Goal: Check status: Check status

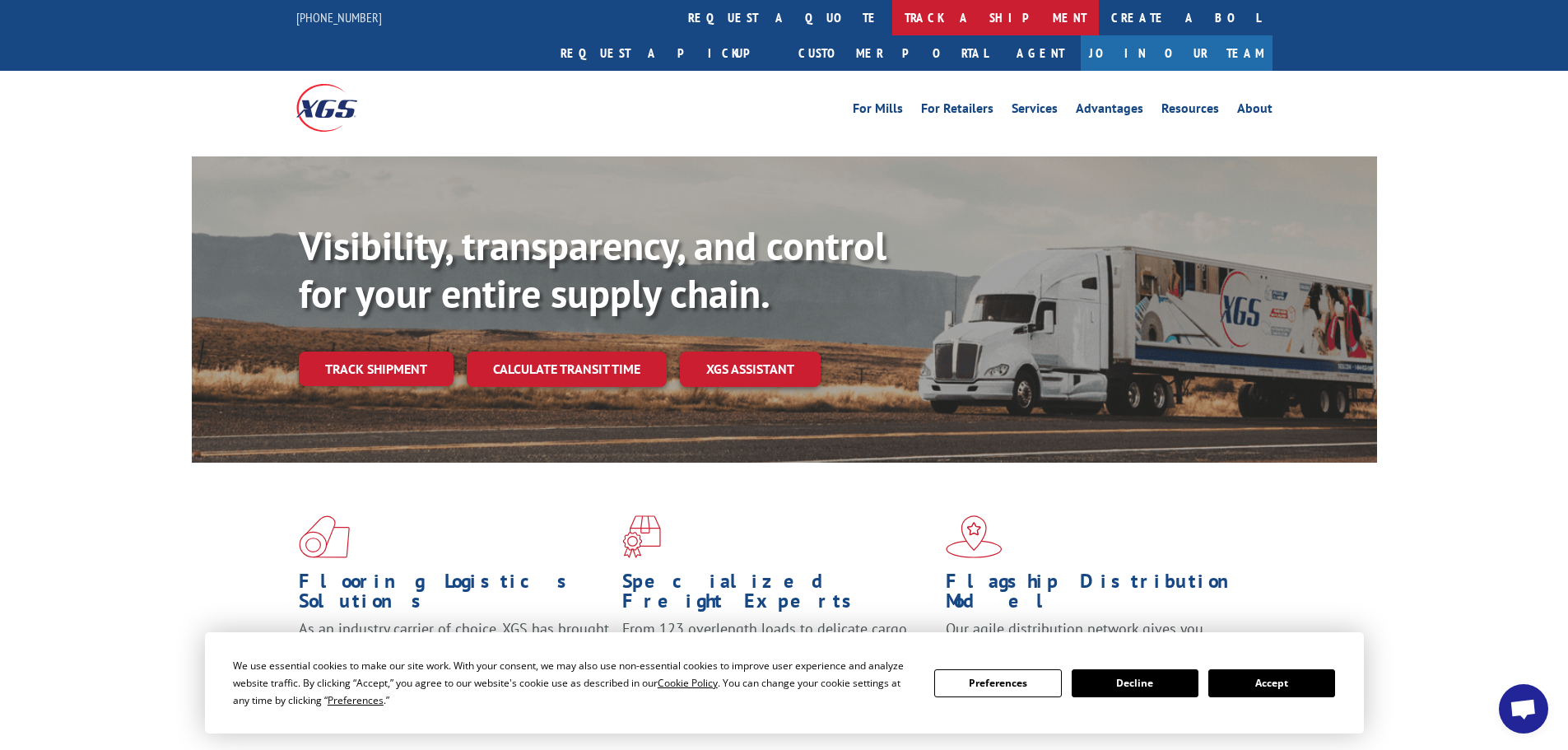
click at [892, 16] on link "track a shipment" at bounding box center [996, 17] width 207 height 35
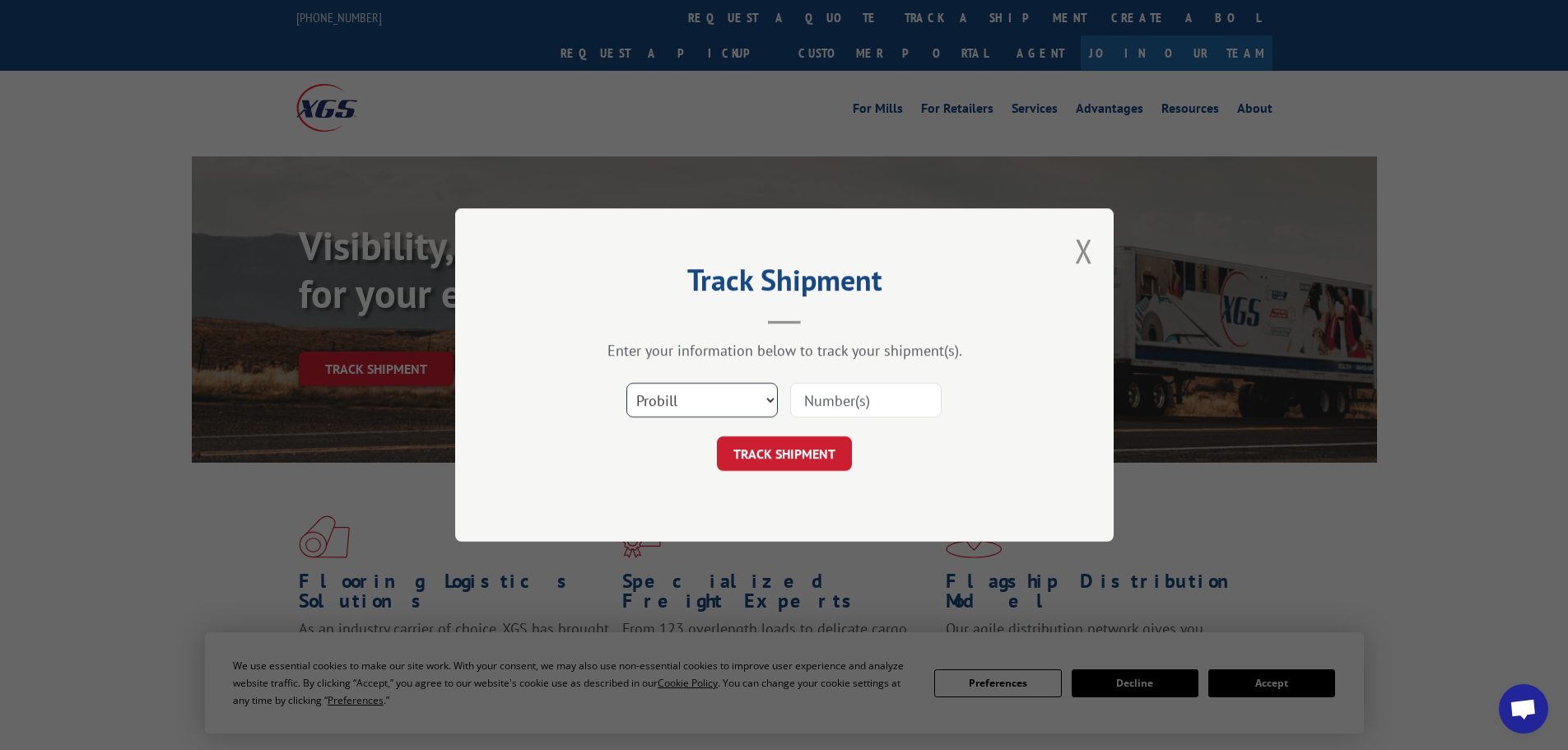
click at [667, 389] on select "Select category... Probill BOL PO" at bounding box center [702, 400] width 151 height 34
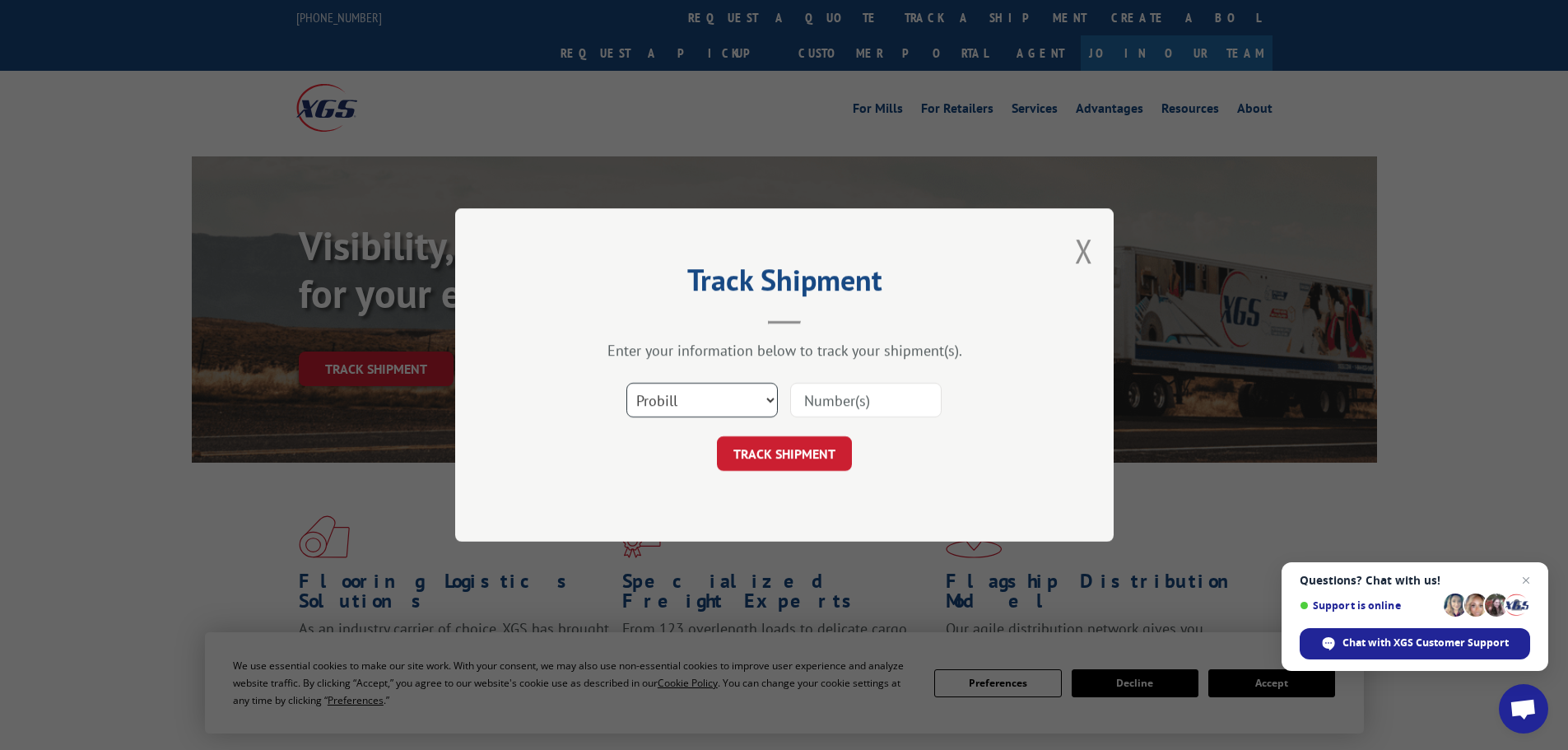
select select "po"
click at [627, 383] on select "Select category... Probill BOL PO" at bounding box center [702, 400] width 151 height 34
click at [812, 398] on input at bounding box center [866, 400] width 151 height 34
type input "38549196"
click button "TRACK SHIPMENT" at bounding box center [784, 454] width 135 height 34
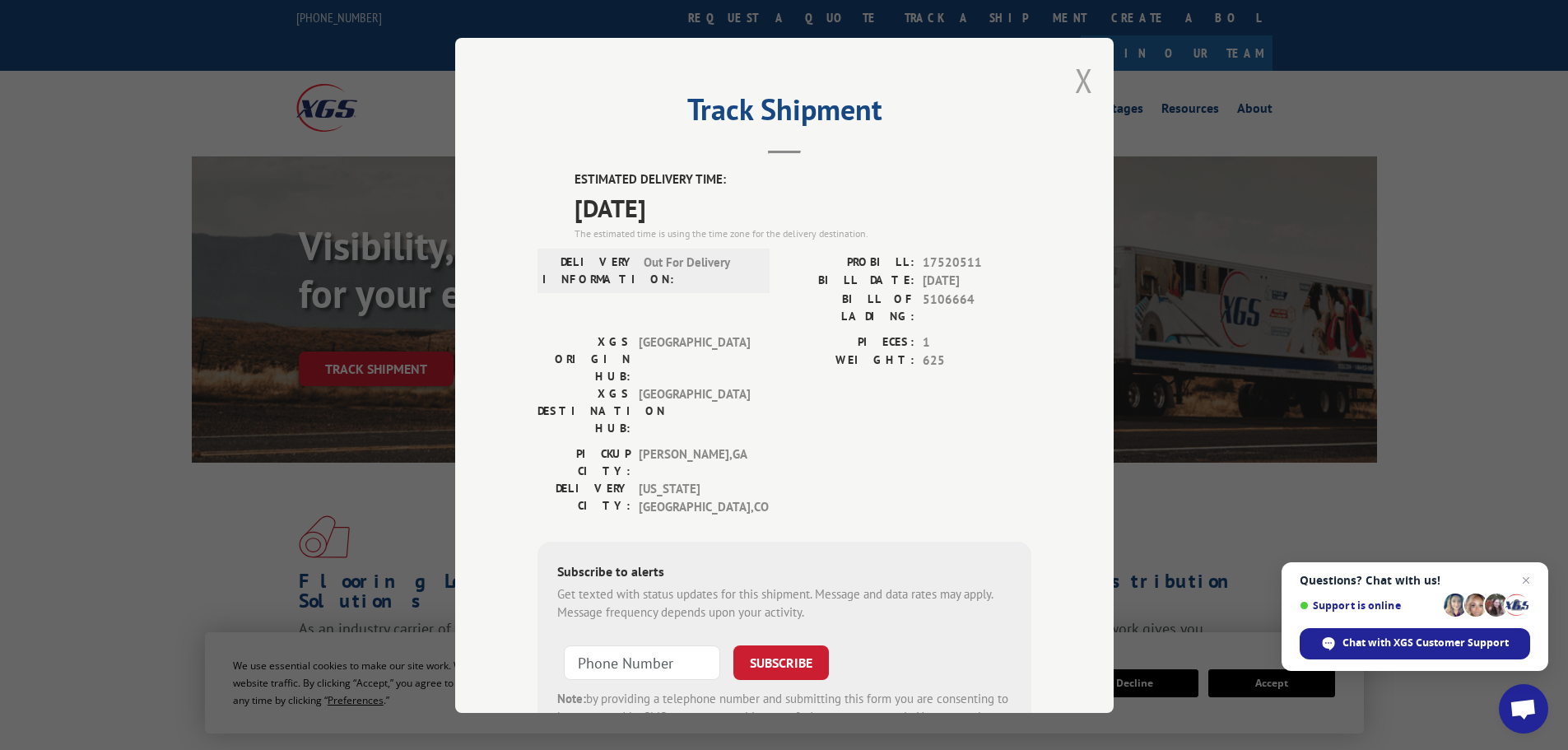
click at [1076, 74] on button "Close modal" at bounding box center [1083, 80] width 18 height 44
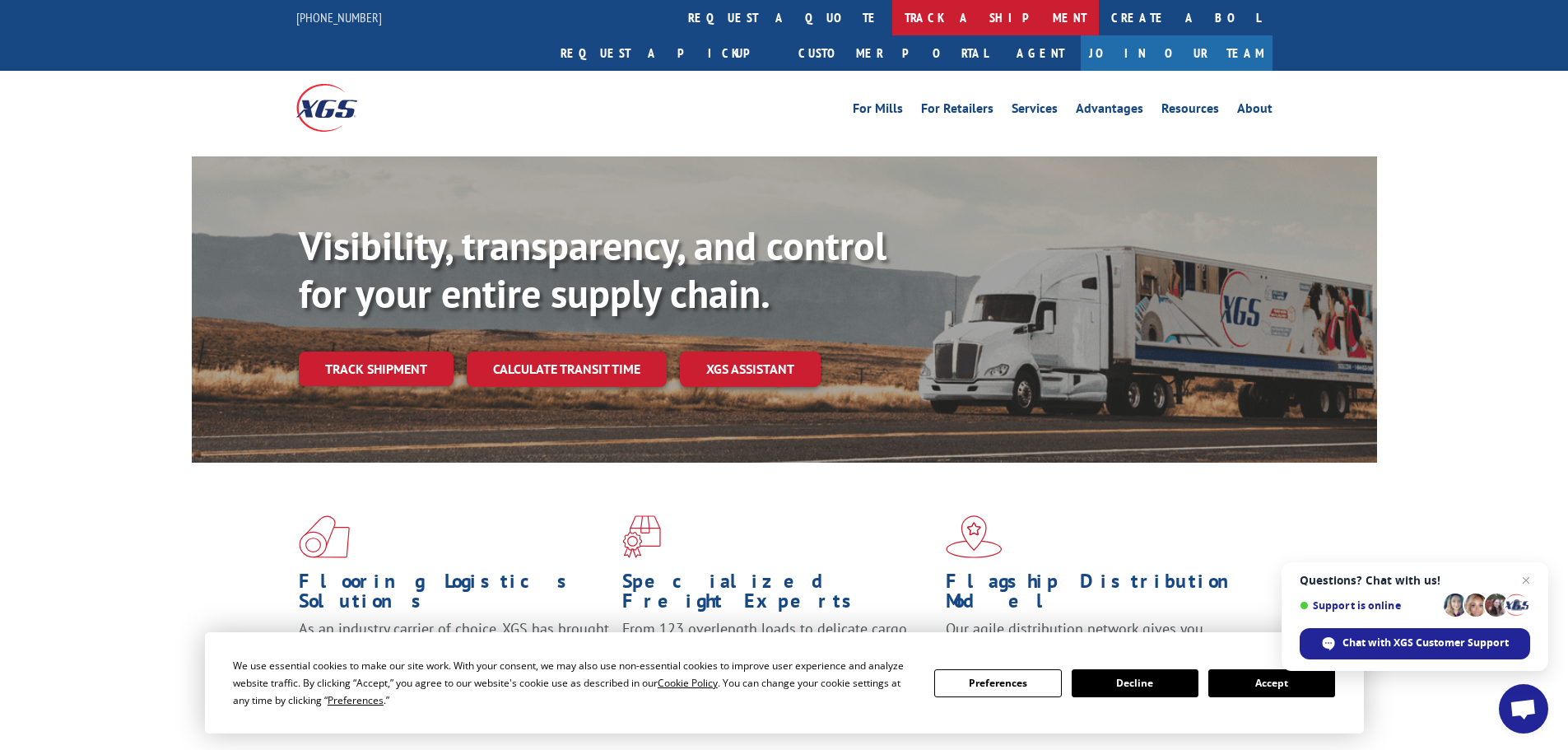
click at [892, 14] on link "track a shipment" at bounding box center [996, 17] width 207 height 35
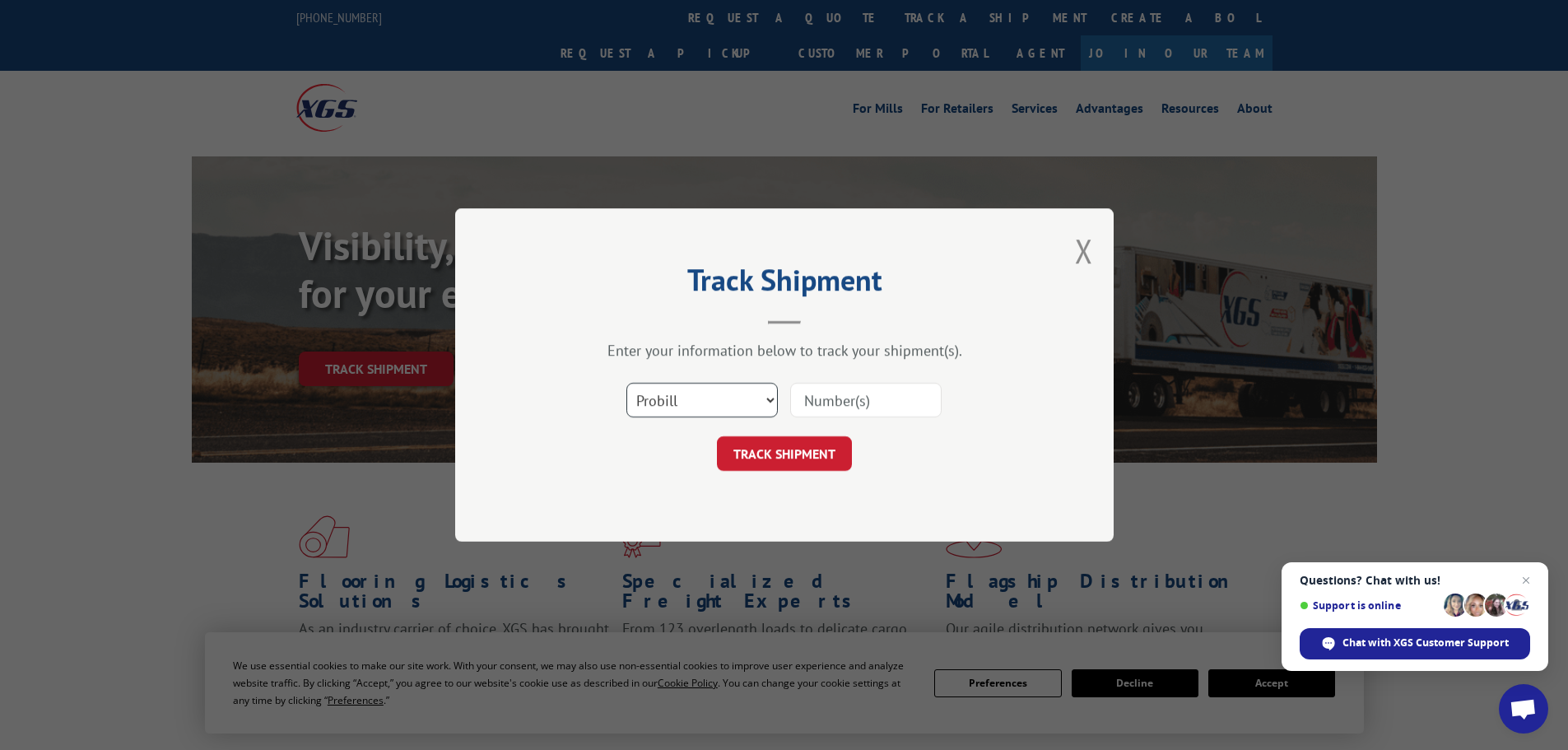
click at [719, 399] on select "Select category... Probill BOL PO" at bounding box center [702, 400] width 151 height 34
select select "po"
click at [627, 383] on select "Select category... Probill BOL PO" at bounding box center [702, 400] width 151 height 34
click at [811, 395] on input at bounding box center [866, 400] width 151 height 34
type input "38549444"
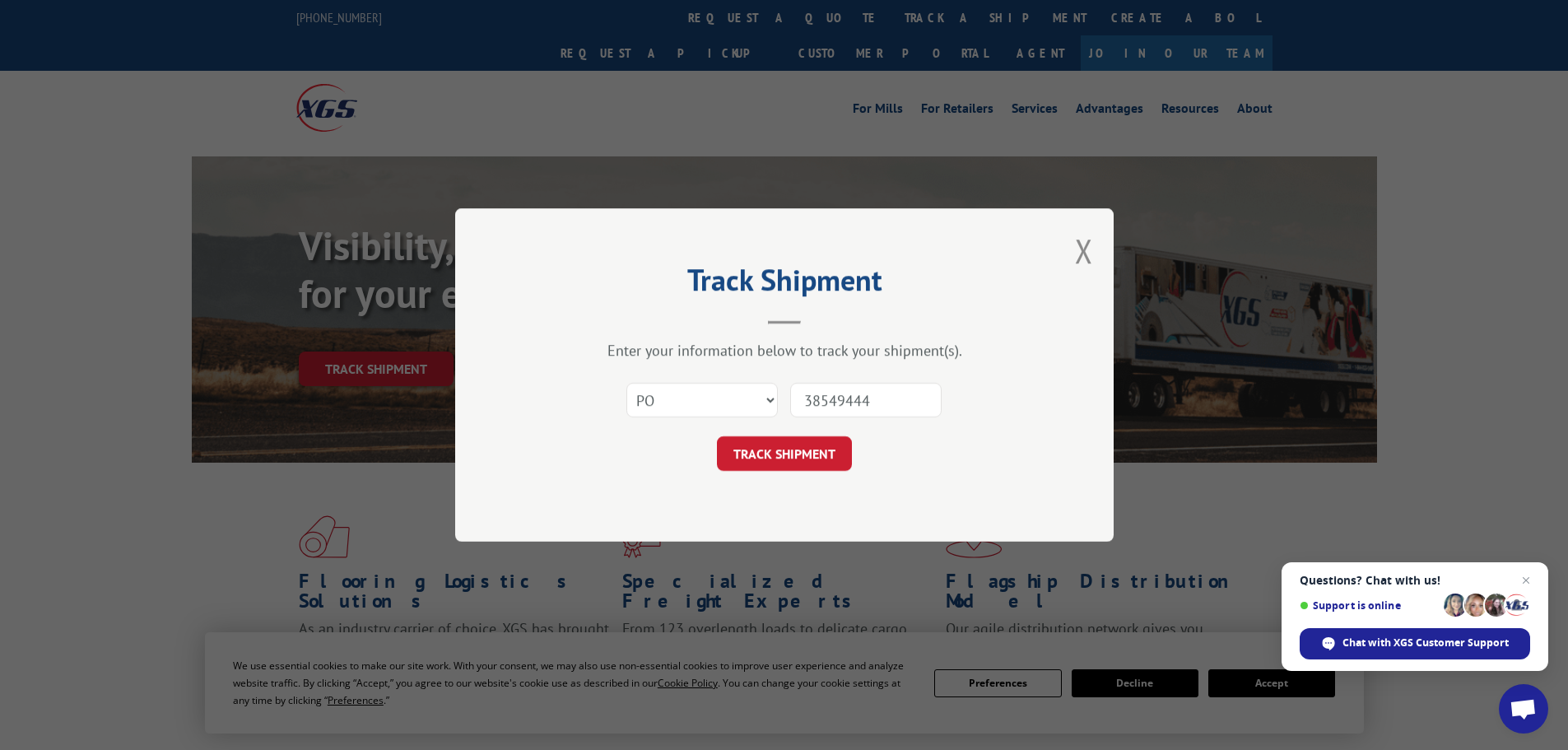
click button "TRACK SHIPMENT" at bounding box center [784, 454] width 135 height 34
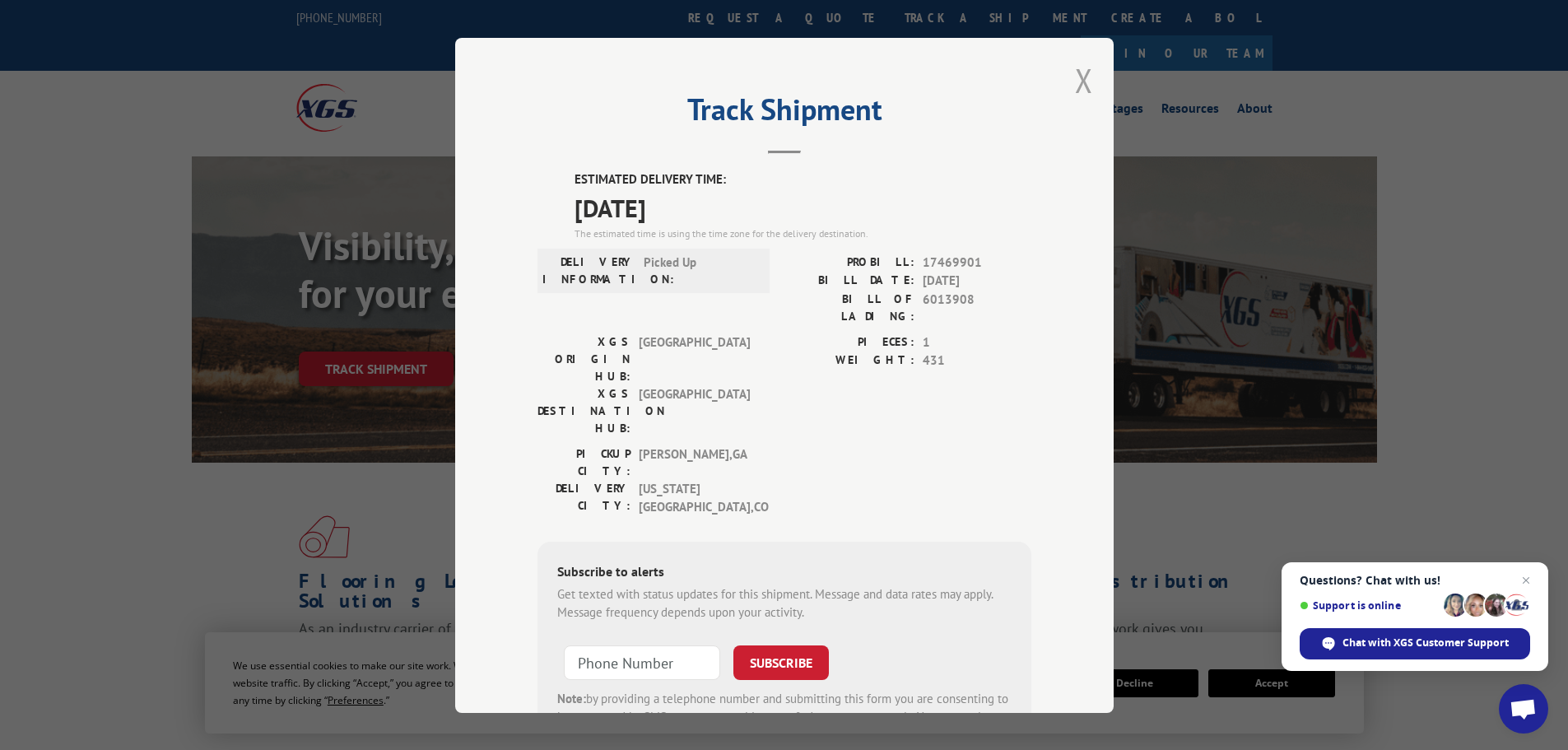
click at [1079, 78] on button "Close modal" at bounding box center [1083, 80] width 18 height 44
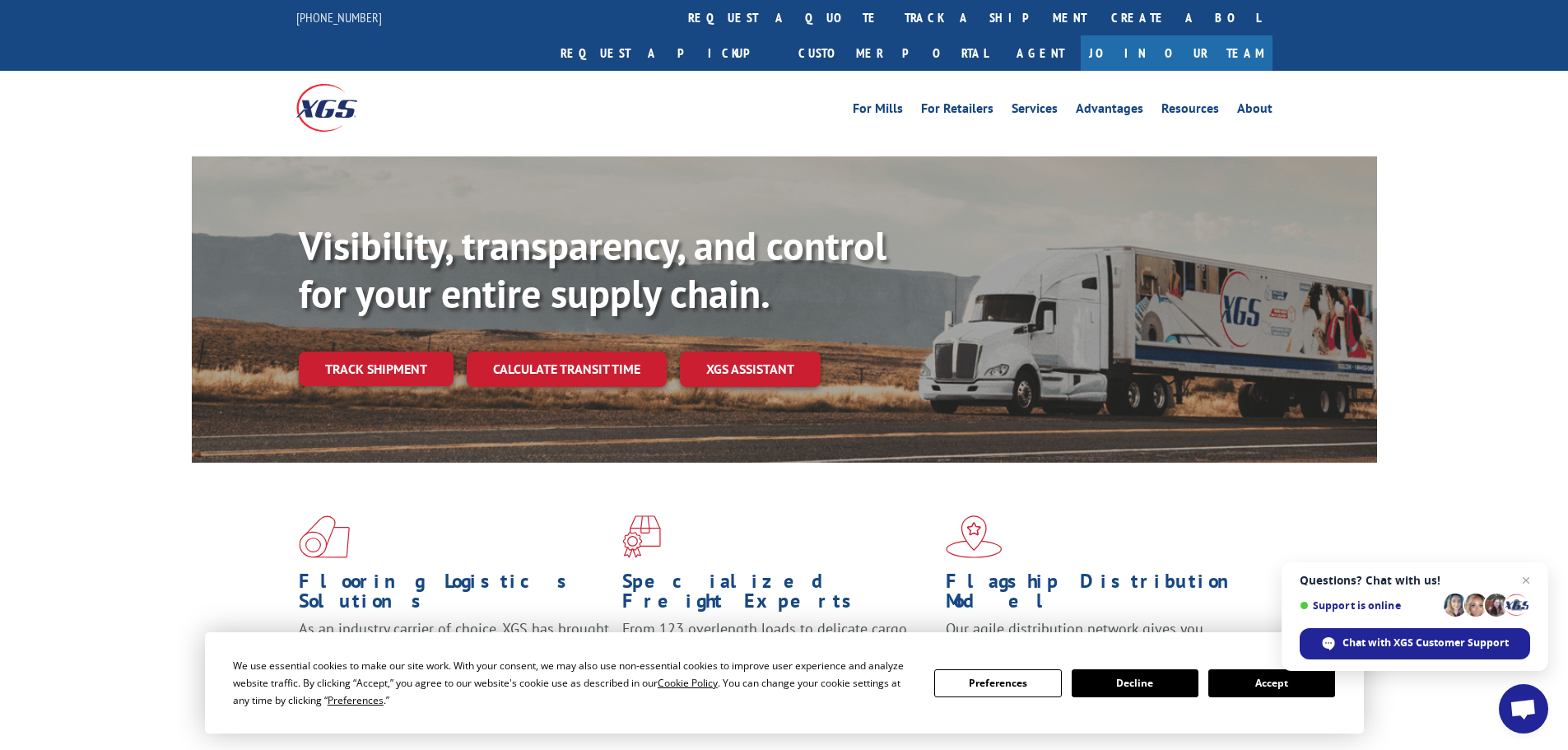
click at [892, 11] on link "track a shipment" at bounding box center [996, 17] width 207 height 35
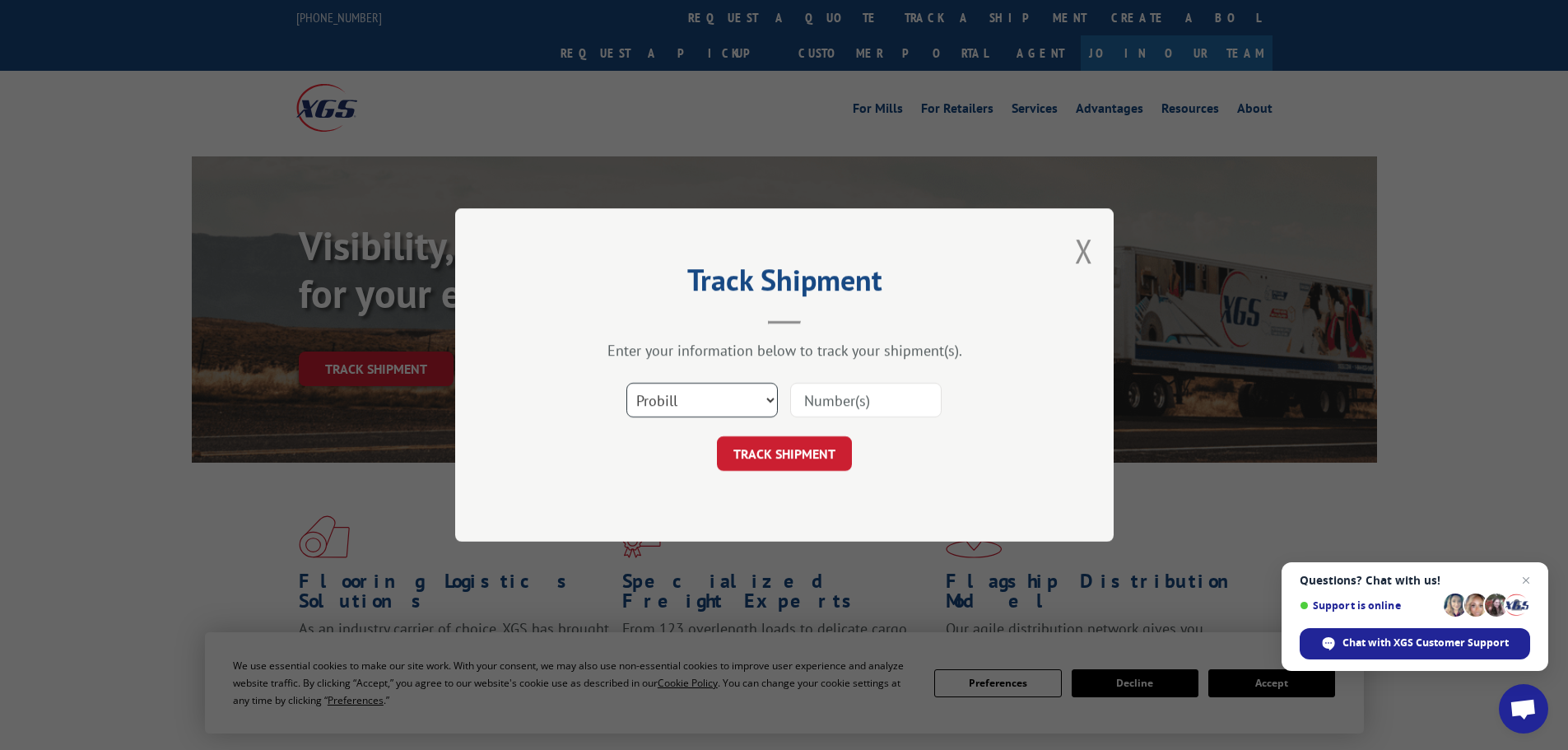
click at [701, 400] on select "Select category... Probill BOL PO" at bounding box center [702, 400] width 151 height 34
select select "po"
click at [627, 383] on select "Select category... Probill BOL PO" at bounding box center [702, 400] width 151 height 34
click at [833, 400] on input at bounding box center [866, 400] width 151 height 34
type input "38549443"
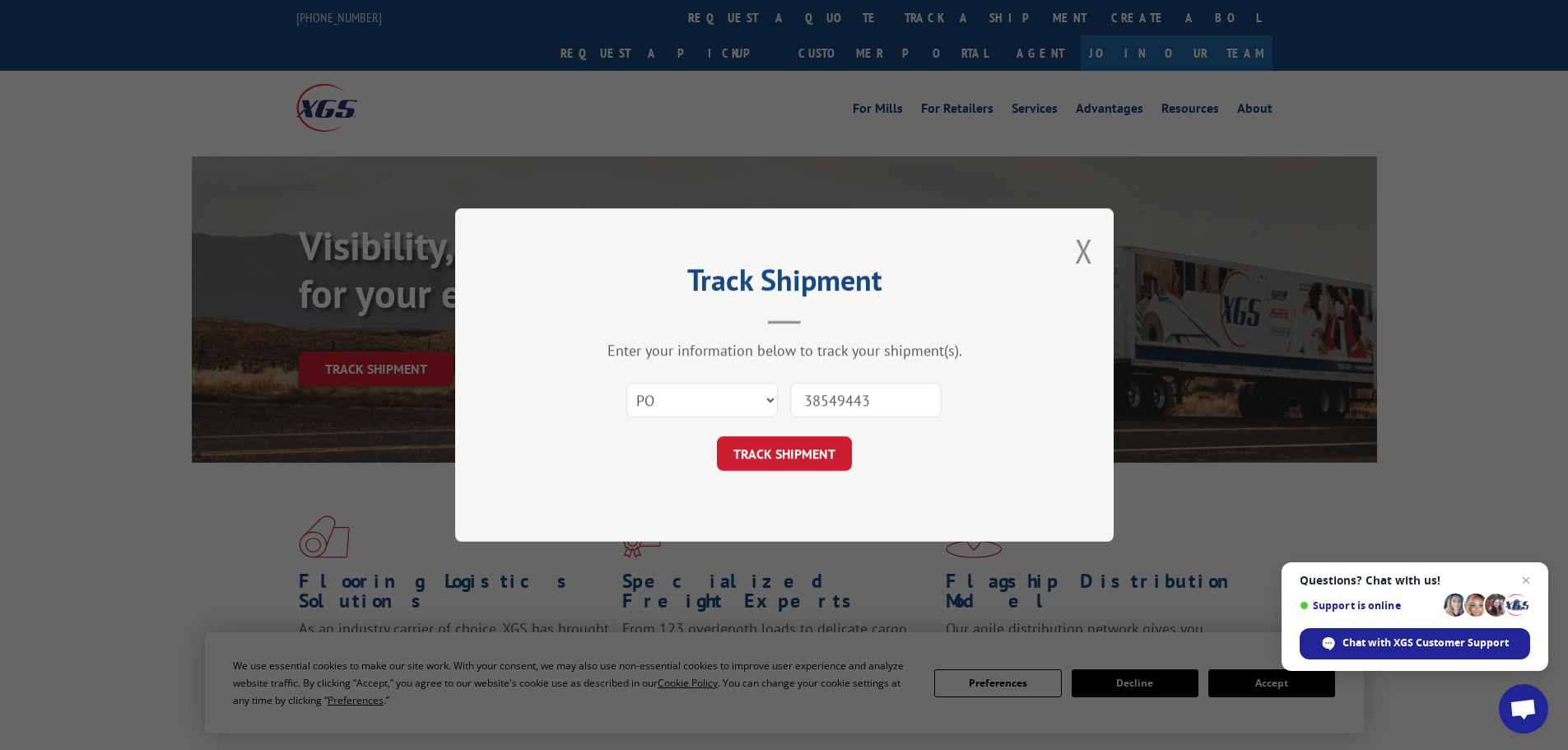
click at [717, 437] on button "TRACK SHIPMENT" at bounding box center [784, 454] width 135 height 34
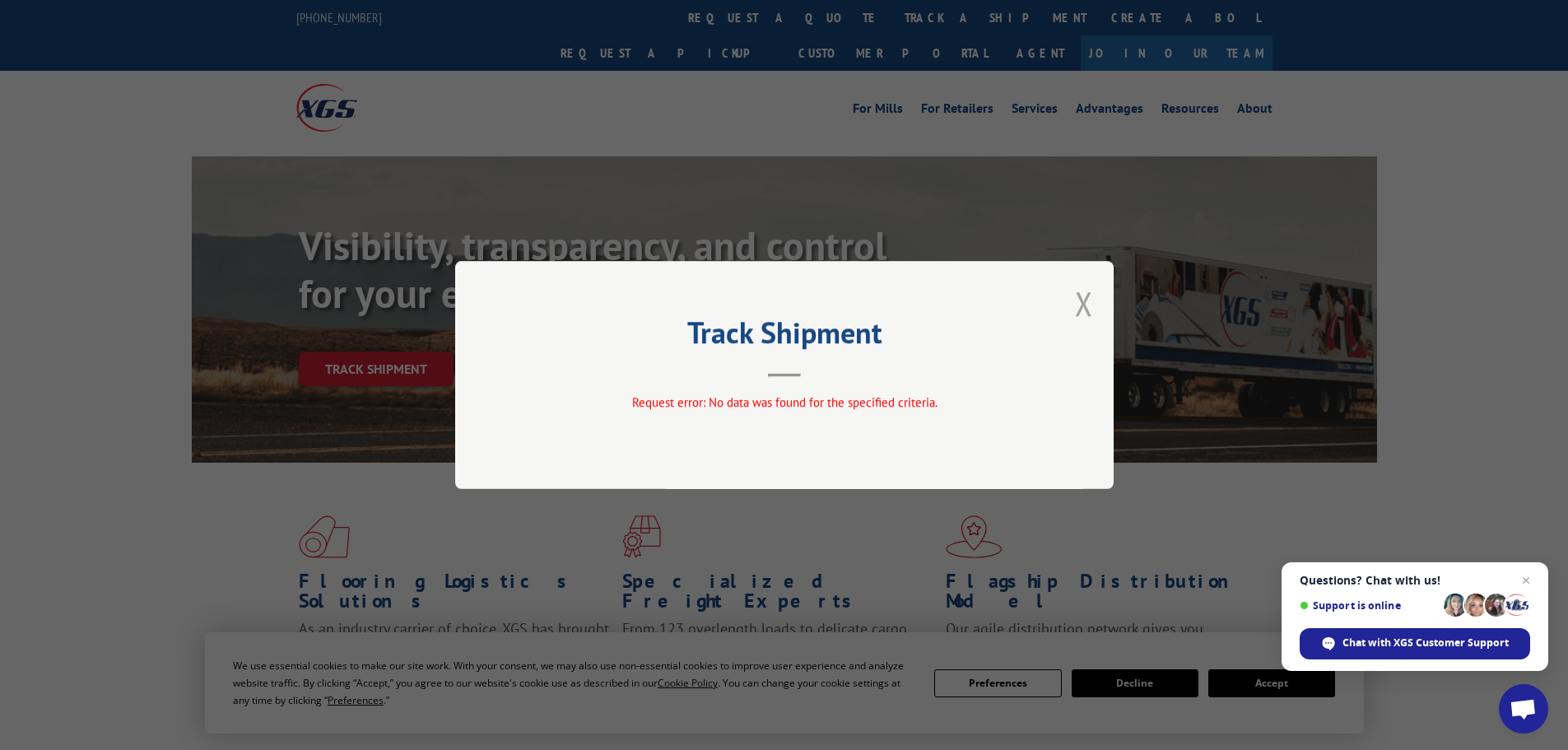
click at [1086, 302] on button "Close modal" at bounding box center [1083, 303] width 18 height 44
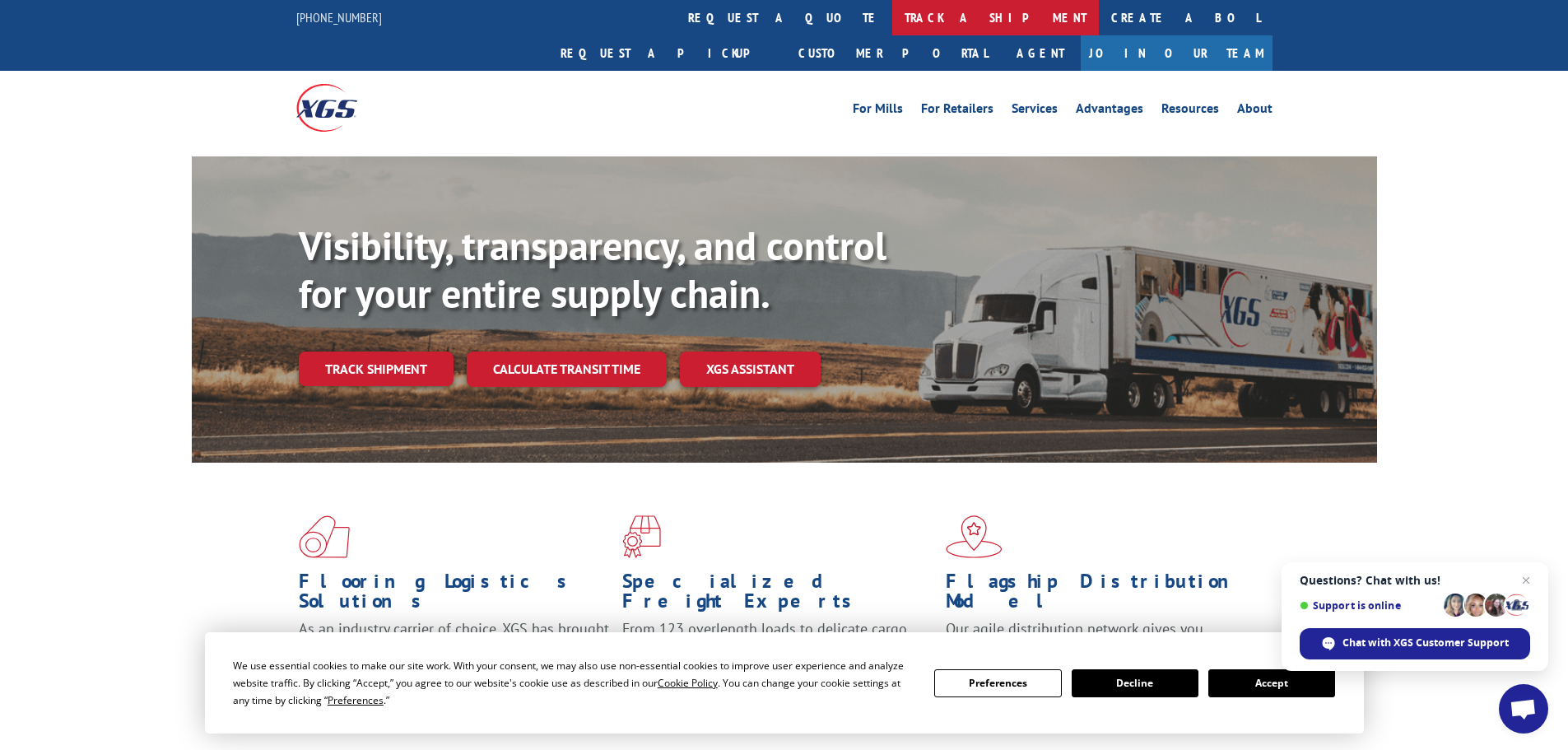
click at [892, 12] on link "track a shipment" at bounding box center [996, 17] width 207 height 35
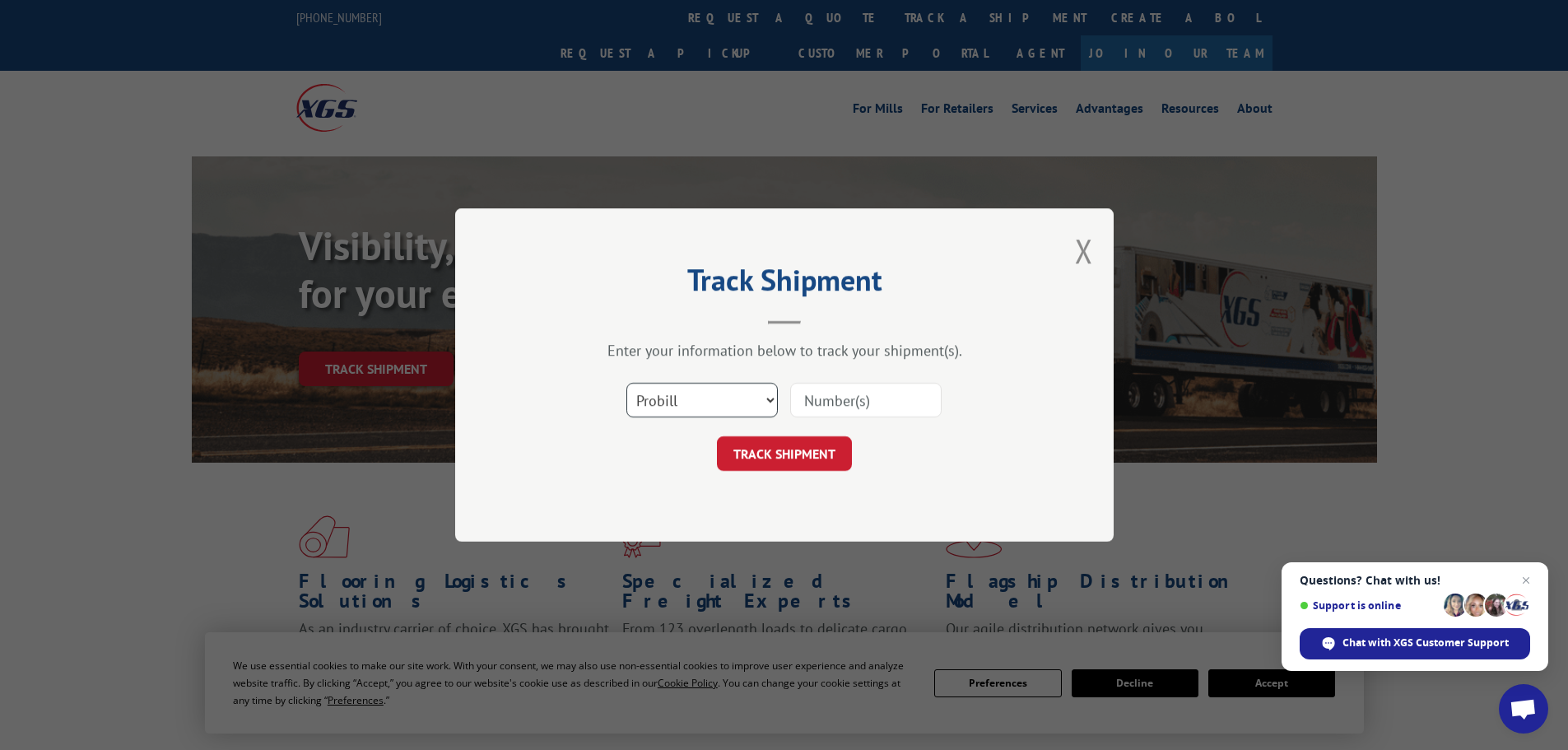
click at [722, 394] on select "Select category... Probill BOL PO" at bounding box center [702, 400] width 151 height 34
select select "po"
click at [627, 383] on select "Select category... Probill BOL PO" at bounding box center [702, 400] width 151 height 34
click at [828, 406] on input at bounding box center [866, 400] width 151 height 34
type input "38549443"
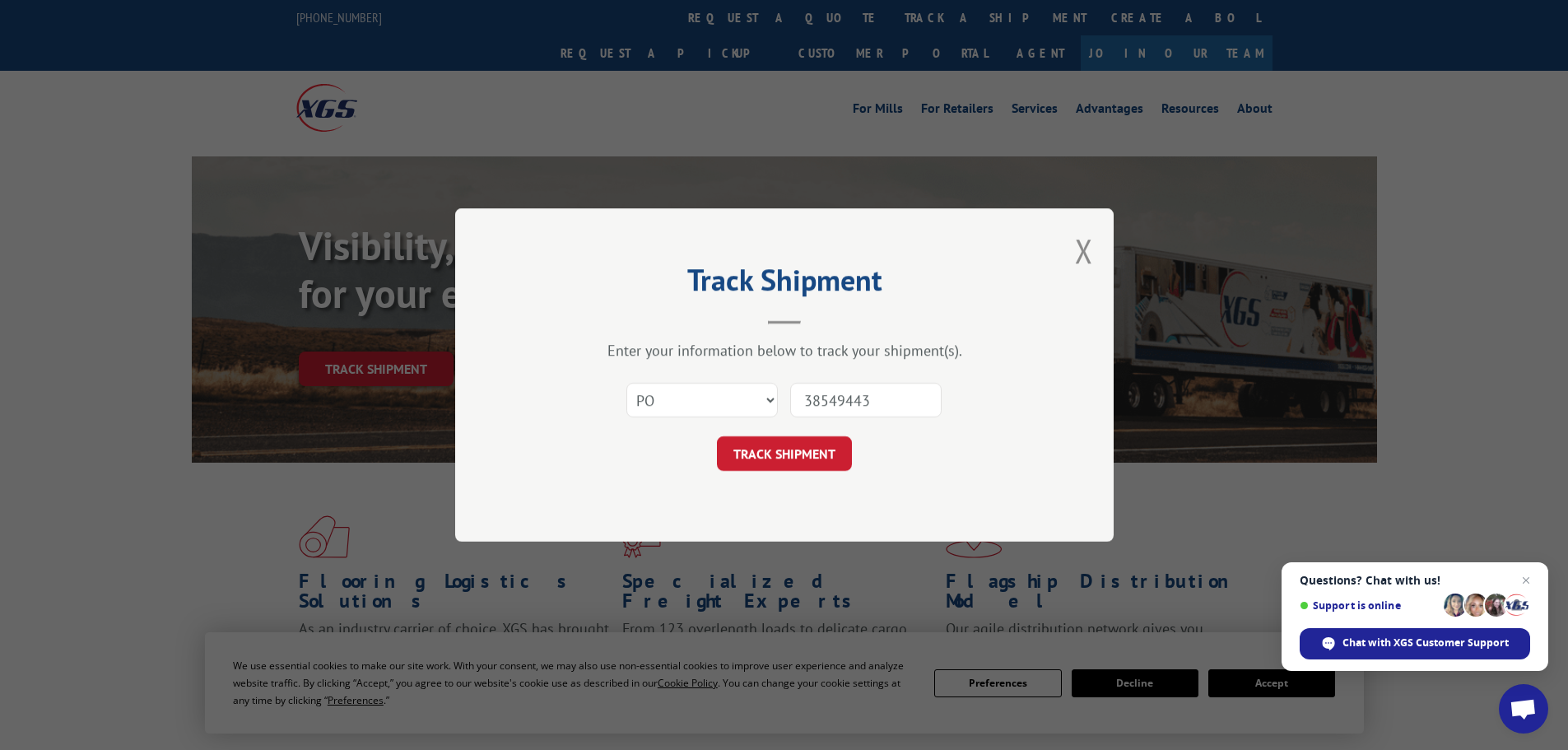
click button "TRACK SHIPMENT" at bounding box center [784, 454] width 135 height 34
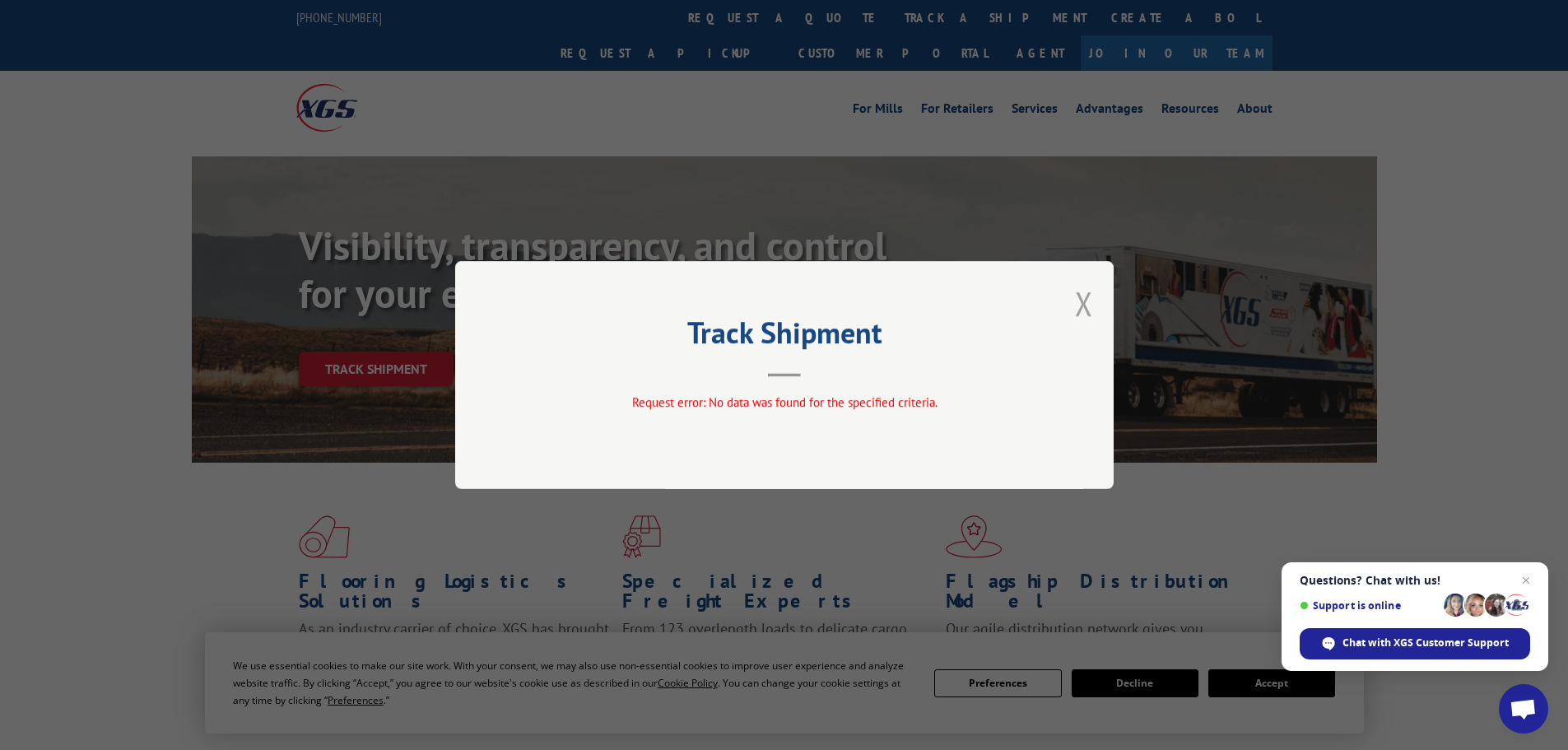
click at [1087, 301] on button "Close modal" at bounding box center [1083, 303] width 18 height 44
